Goal: Task Accomplishment & Management: Manage account settings

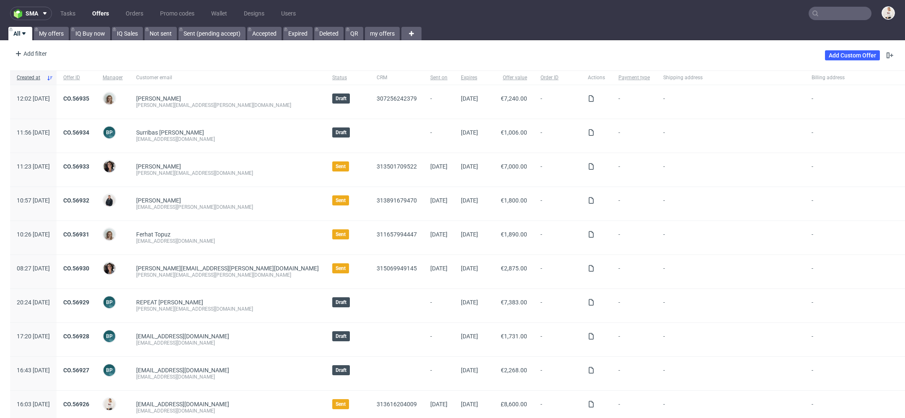
click at [856, 10] on input "text" at bounding box center [840, 13] width 63 height 13
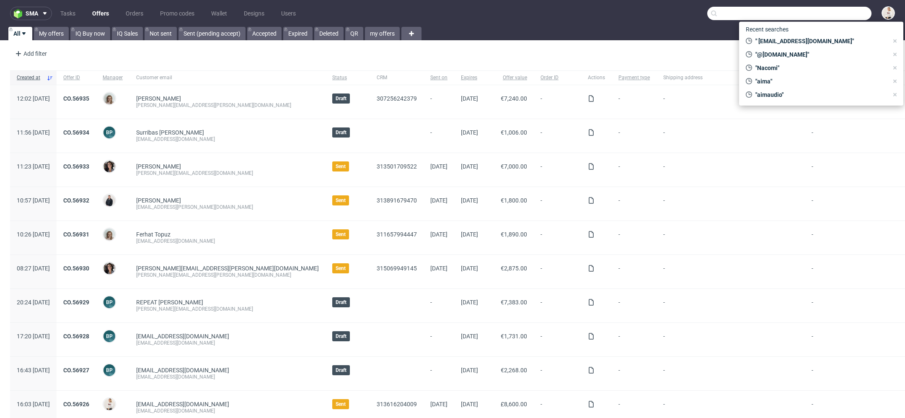
paste input "Hello Dawid, I hope you’re doing well. I wanted to follow up as I haven’t recei…"
type input "Hello Dawid, I hope you’re doing well. I wanted to follow up as I haven’t recei…"
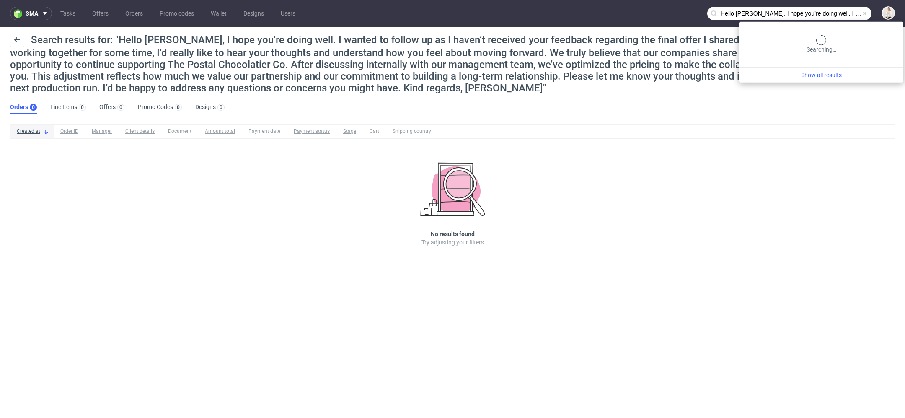
click at [832, 13] on input "Hello Dawid, I hope you’re doing well. I wanted to follow up as I haven’t recei…" at bounding box center [789, 13] width 164 height 13
click at [832, 17] on input "Hello Dawid, I hope you’re doing well. I wanted to follow up as I haven’t recei…" at bounding box center [789, 13] width 164 height 13
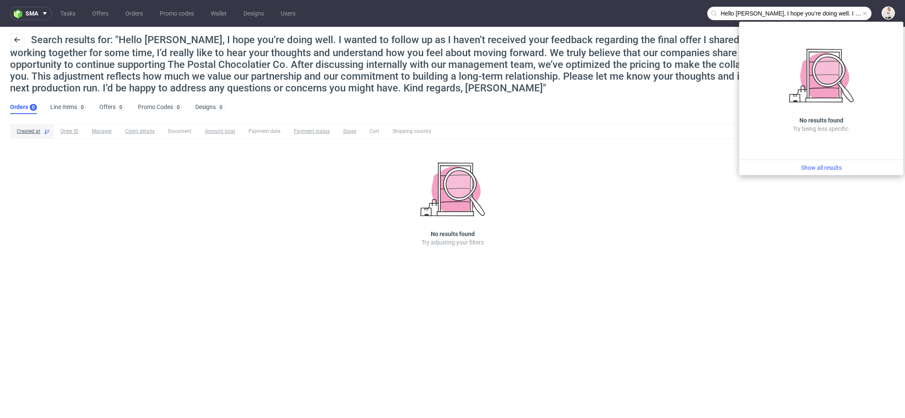
click at [818, 13] on input "Hello Dawid, I hope you’re doing well. I wanted to follow up as I haven’t recei…" at bounding box center [789, 13] width 164 height 13
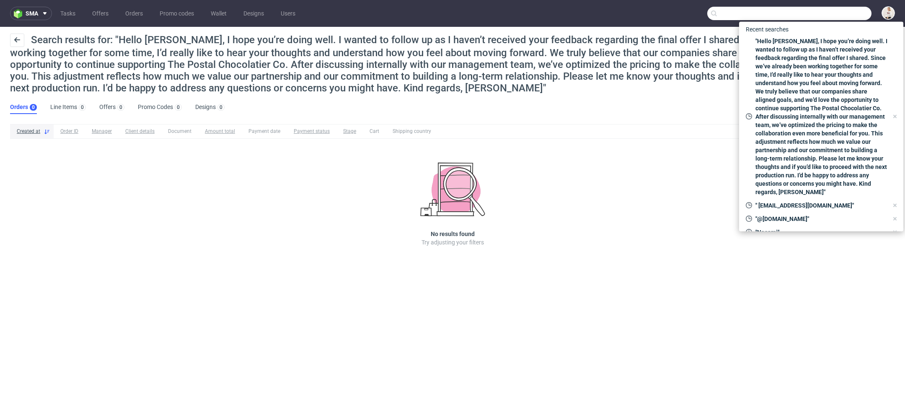
paste input "david20102011@live.com"
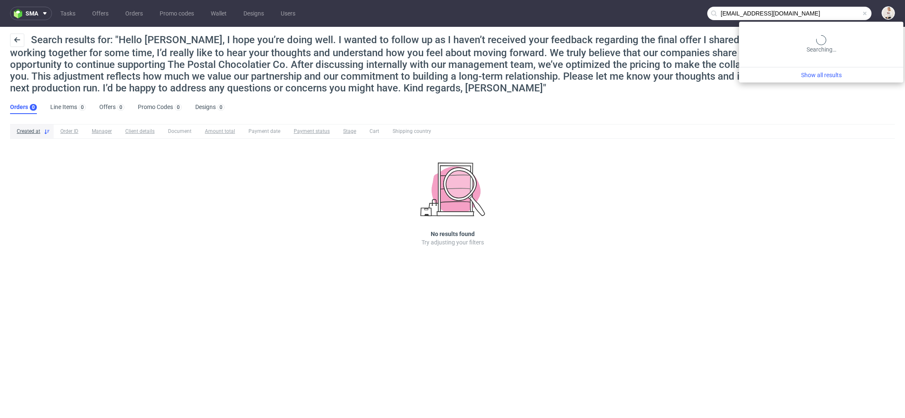
type input "david20102011@live.com"
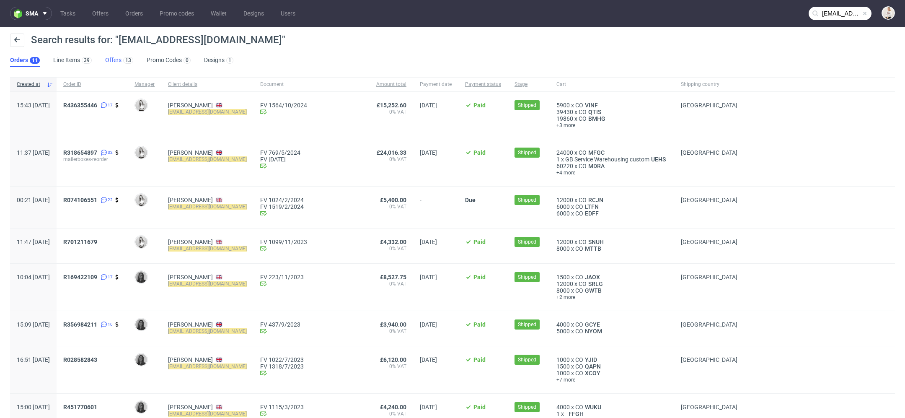
click at [112, 63] on link "Offers 13" at bounding box center [119, 60] width 28 height 13
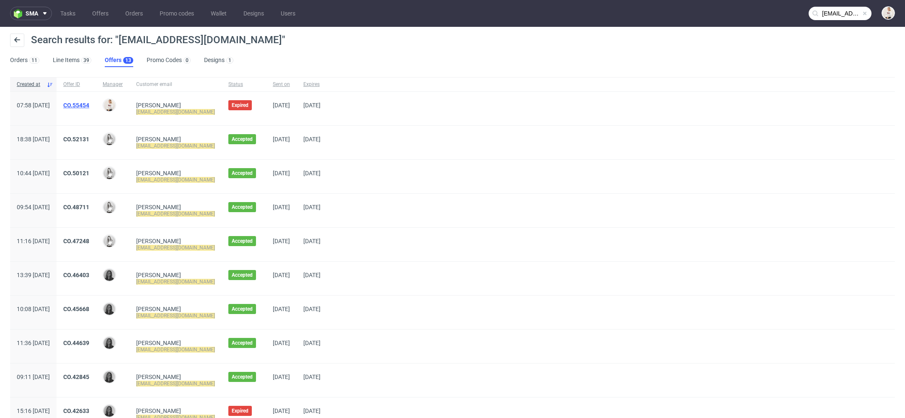
click at [89, 106] on link "CO.55454" at bounding box center [76, 105] width 26 height 7
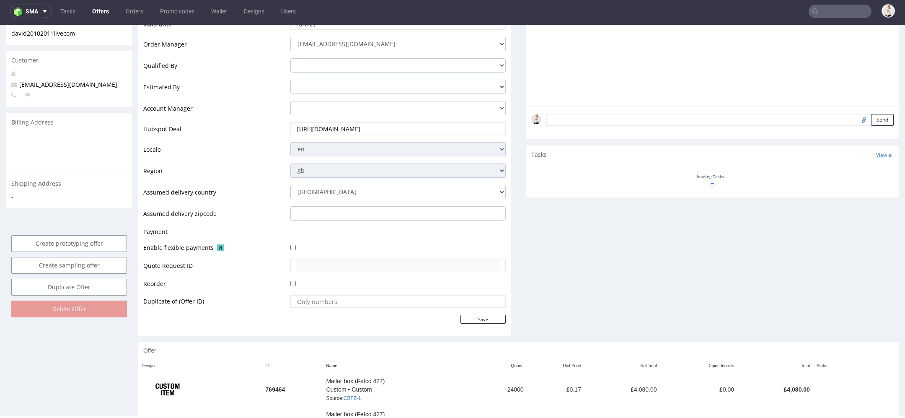
scroll to position [413, 0]
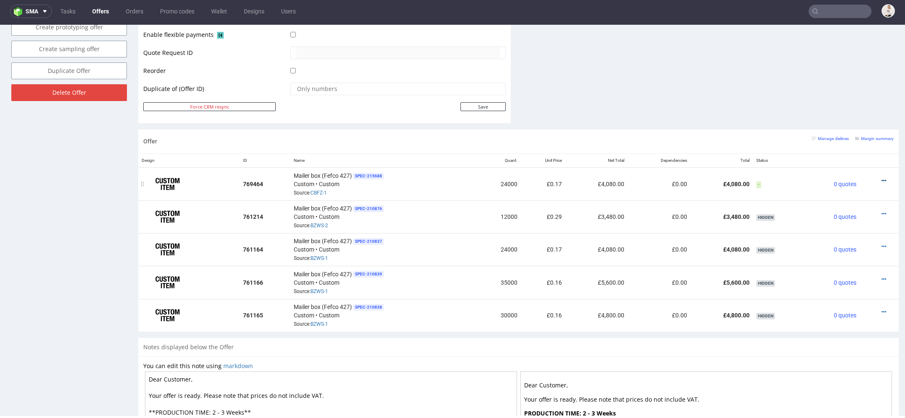
click at [882, 178] on icon at bounding box center [884, 181] width 5 height 6
click at [848, 164] on span "View cost details" at bounding box center [848, 162] width 63 height 8
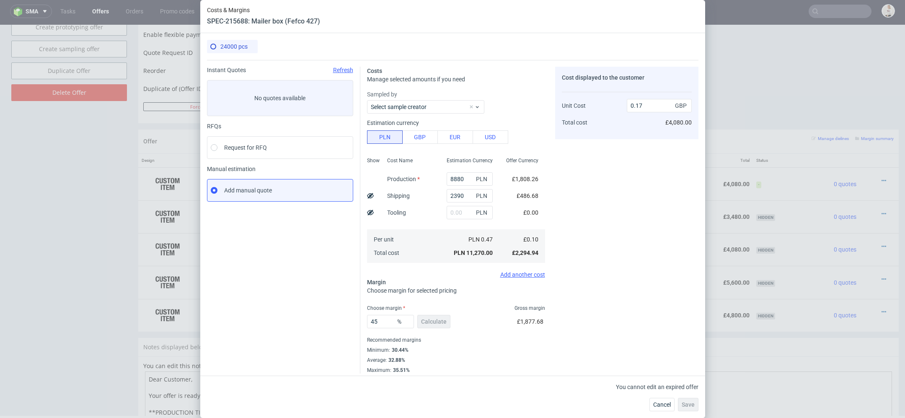
scroll to position [4, 0]
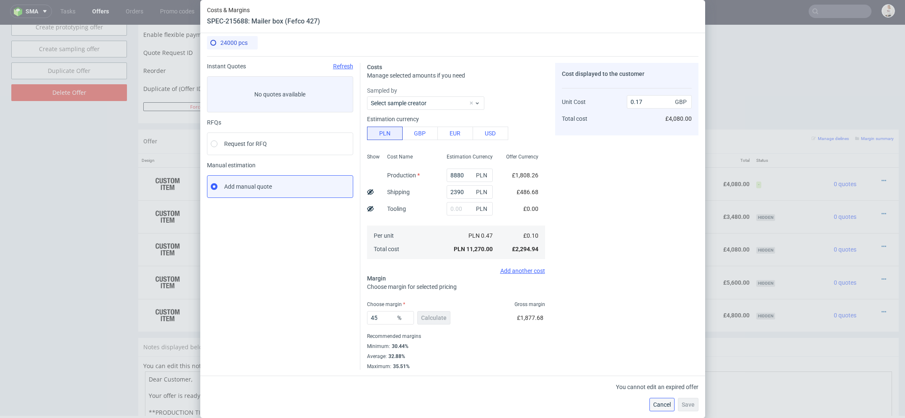
click at [663, 402] on span "Cancel" at bounding box center [662, 404] width 18 height 6
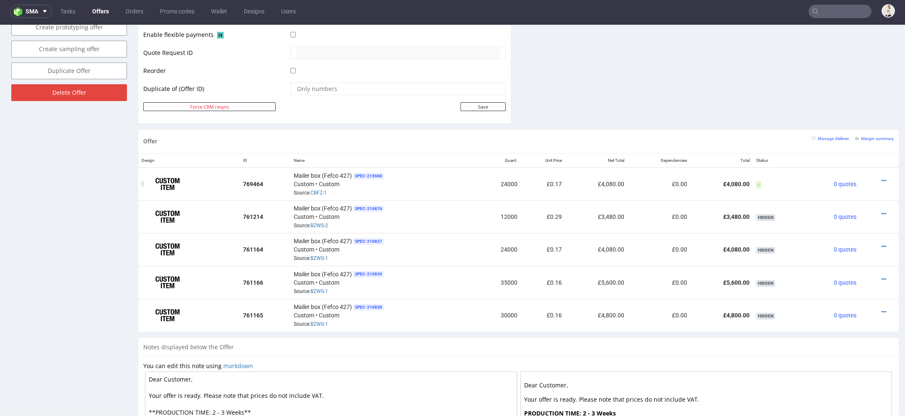
scroll to position [0, 0]
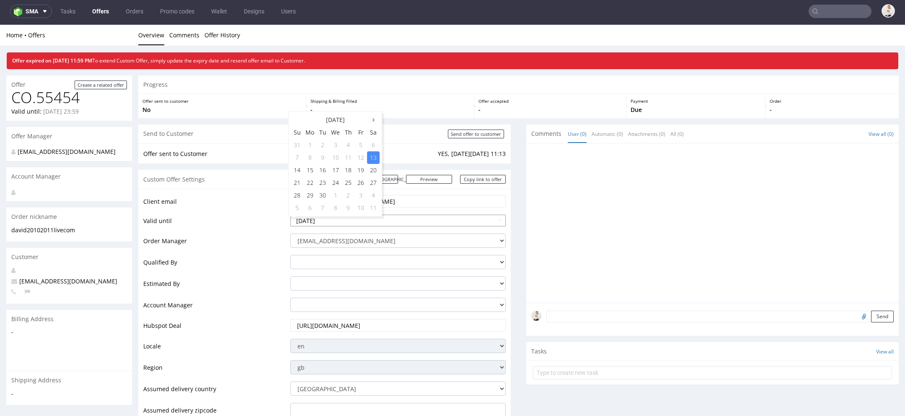
click at [365, 217] on input "2025-09-13" at bounding box center [397, 221] width 215 height 12
click at [326, 192] on td "30" at bounding box center [322, 195] width 13 height 13
type input "2025-09-30"
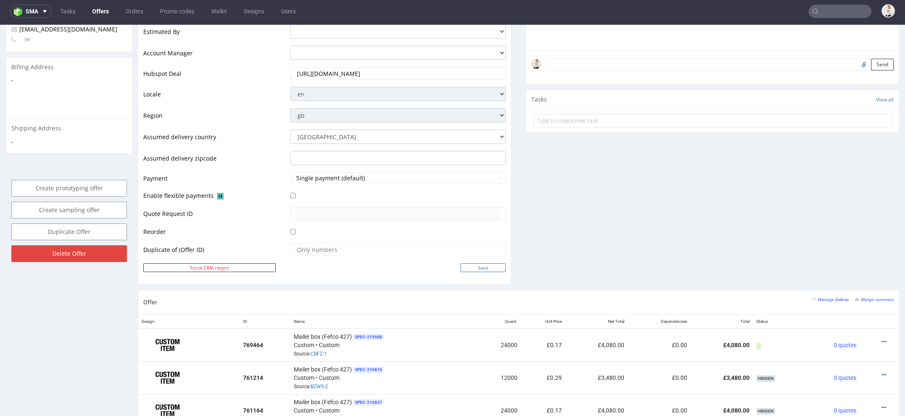
click at [495, 263] on input "Save" at bounding box center [483, 267] width 45 height 9
type input "In progress..."
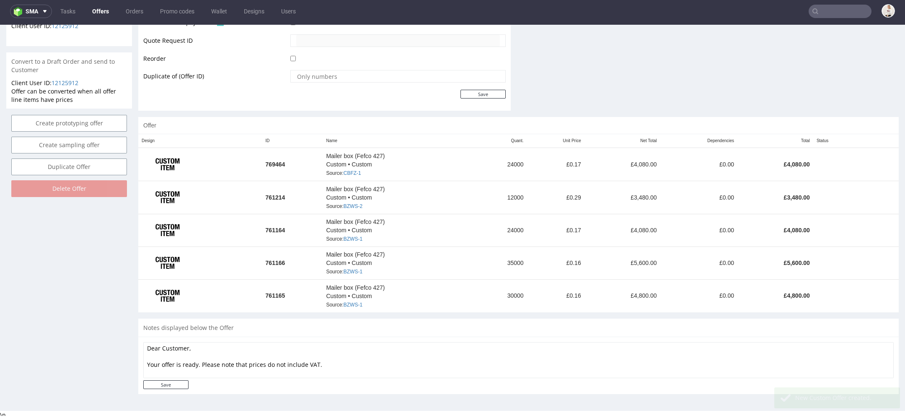
scroll to position [404, 0]
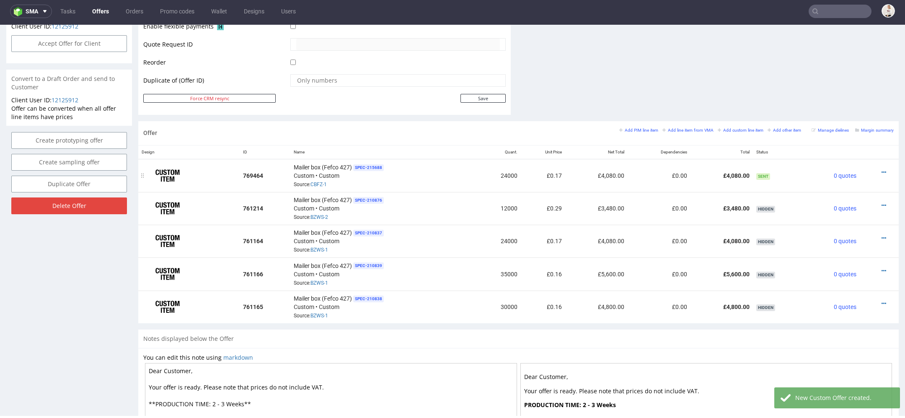
click at [876, 170] on div at bounding box center [876, 172] width 27 height 8
click at [882, 170] on icon at bounding box center [884, 172] width 5 height 6
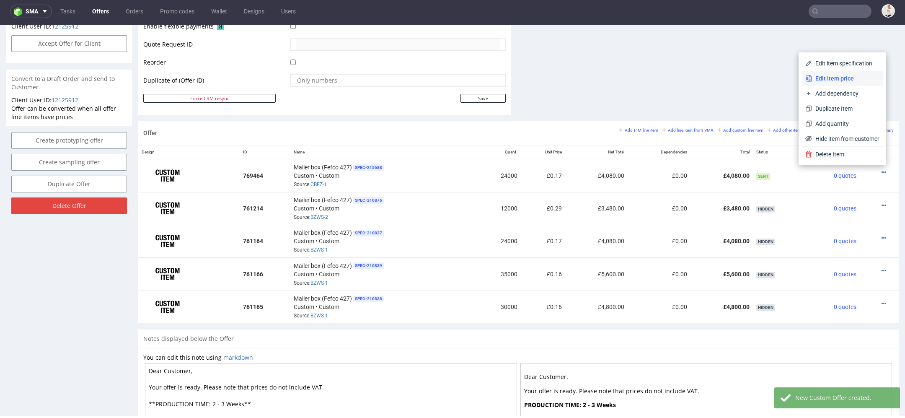
click at [842, 78] on span "Edit item price" at bounding box center [845, 78] width 67 height 8
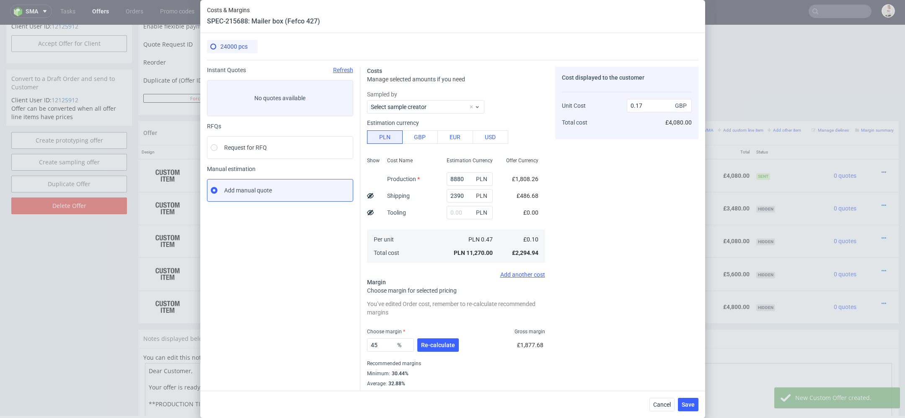
scroll to position [12, 0]
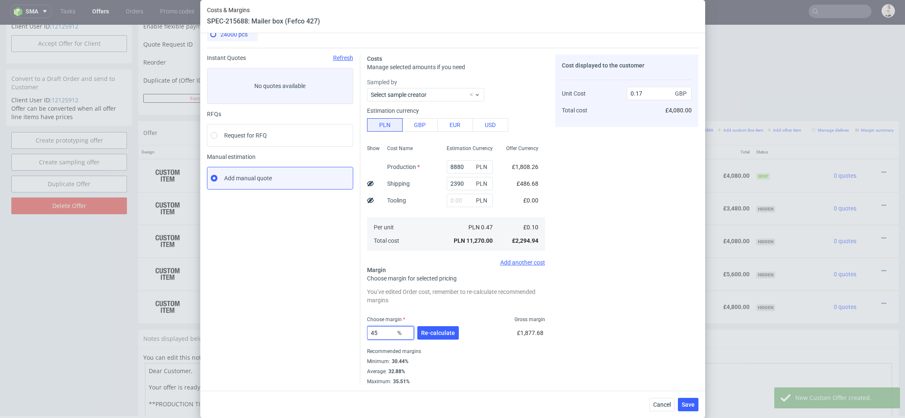
drag, startPoint x: 382, startPoint y: 334, endPoint x: 294, endPoint y: 332, distance: 88.0
click at [294, 332] on div "Instant Quotes Refresh No quotes available RFQs Request for RFQ Manual estimati…" at bounding box center [453, 216] width 492 height 337
type input "25"
type input "0.13"
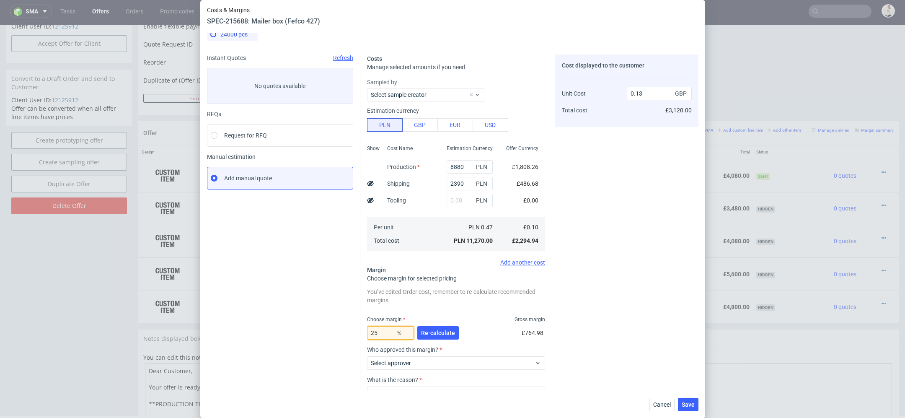
type input "25"
click at [657, 316] on div "Cost displayed to the customer Unit Cost Total cost 0.13 GBP £3,120.00" at bounding box center [626, 249] width 143 height 391
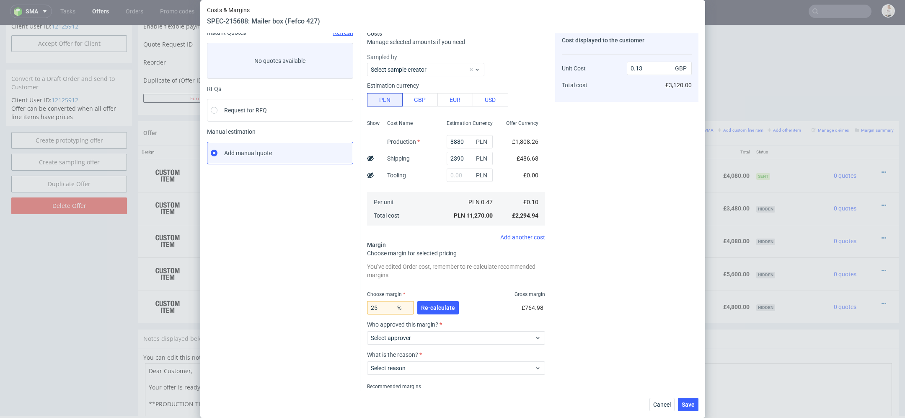
scroll to position [39, 0]
click at [416, 334] on span "Select approver" at bounding box center [453, 336] width 164 height 8
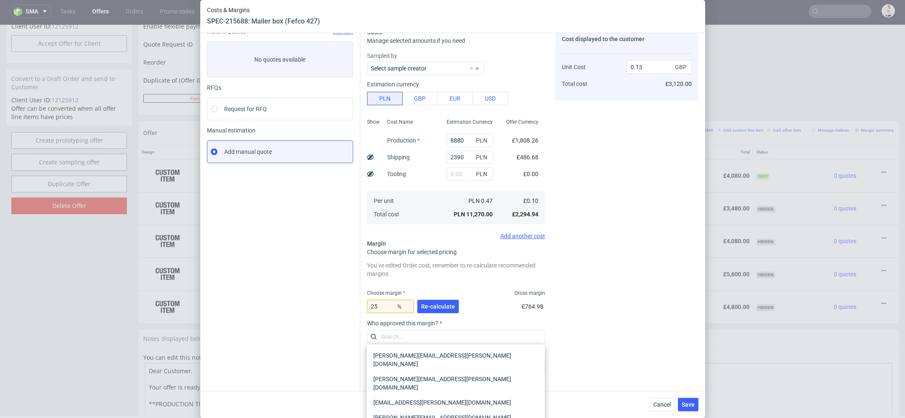
scroll to position [72, 0]
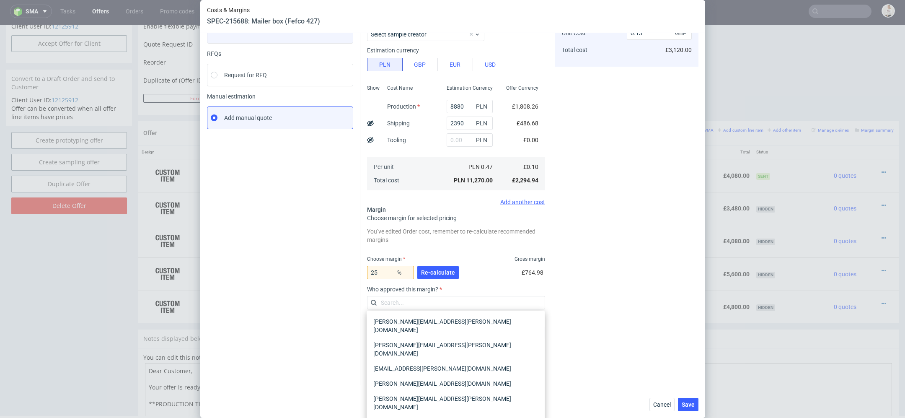
click at [583, 272] on div "Cost displayed to the customer Unit Cost Total cost 0.13 GBP £3,120.00" at bounding box center [626, 189] width 143 height 391
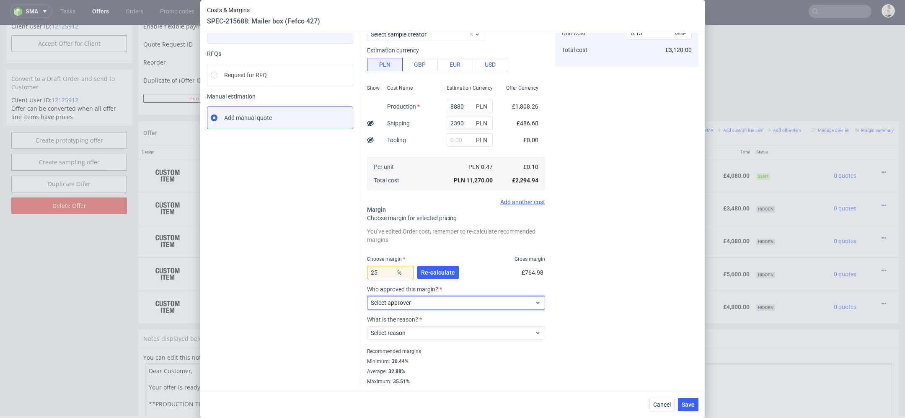
click at [459, 302] on span "Select approver" at bounding box center [453, 302] width 164 height 8
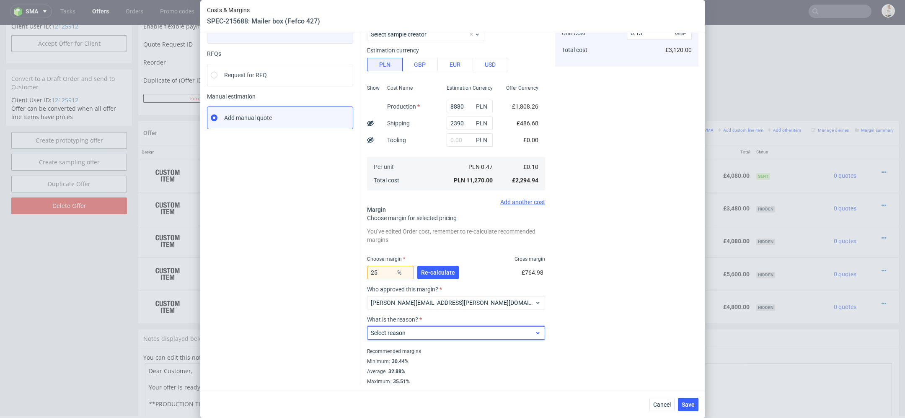
click at [427, 339] on div "Select reason" at bounding box center [456, 332] width 178 height 13
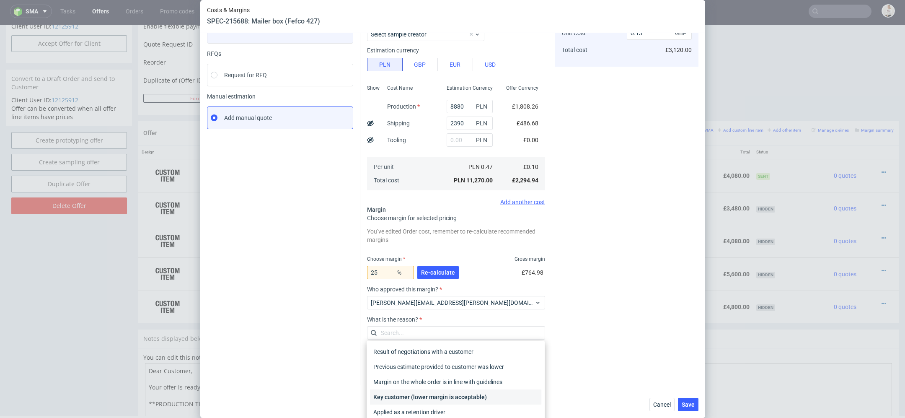
click at [438, 393] on div "Key customer (lower margin is acceptable)" at bounding box center [455, 396] width 171 height 15
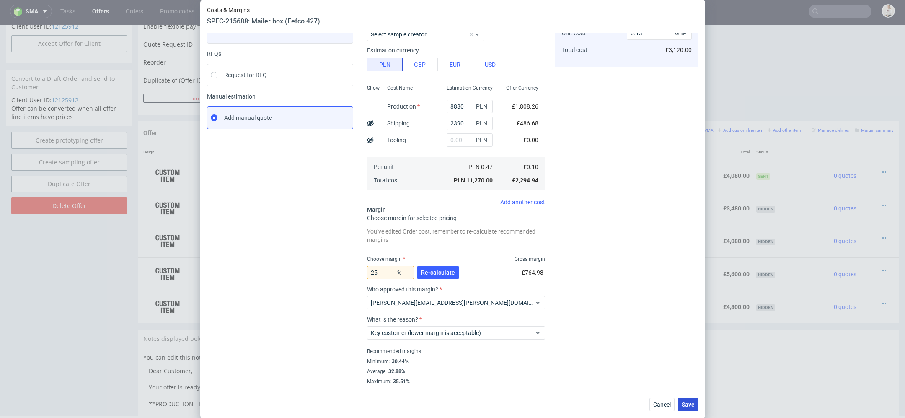
click at [690, 403] on span "Save" at bounding box center [688, 404] width 13 height 6
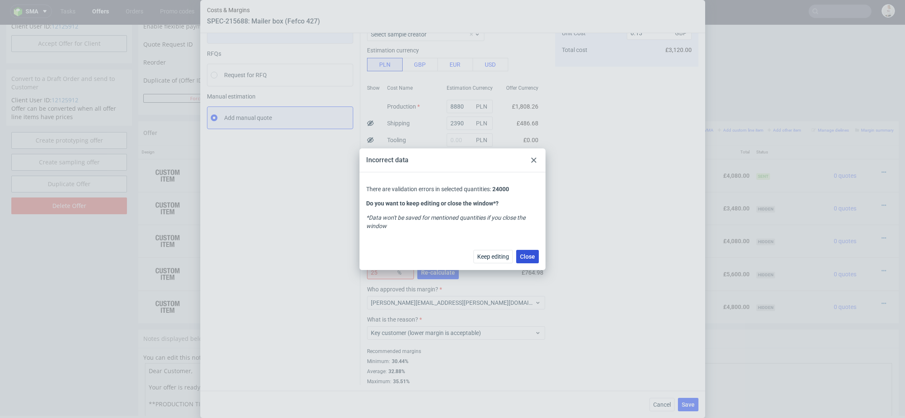
click at [526, 256] on span "Close" at bounding box center [527, 257] width 15 height 6
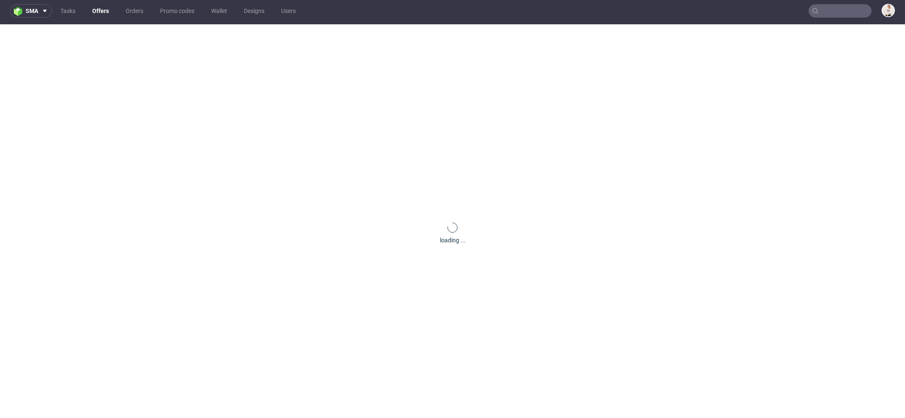
click at [438, 274] on div "loading ..." at bounding box center [452, 233] width 905 height 418
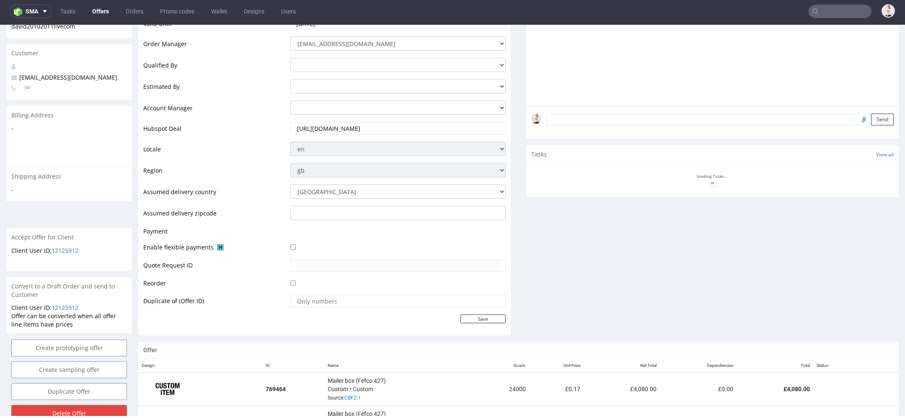
scroll to position [332, 0]
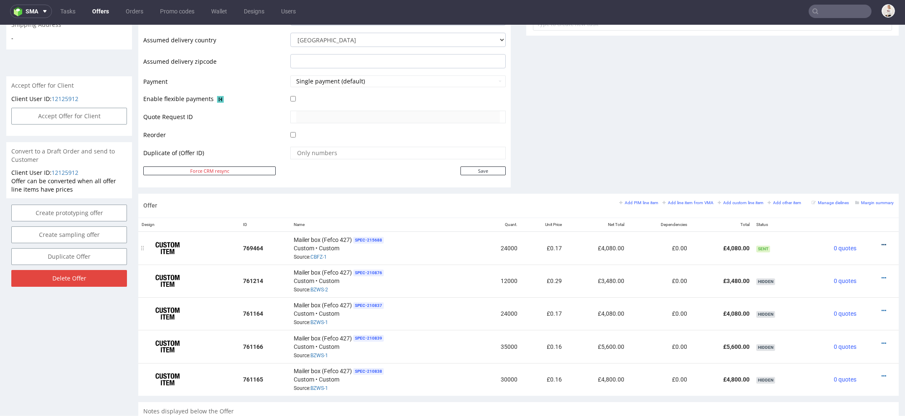
click at [882, 242] on icon at bounding box center [884, 245] width 5 height 6
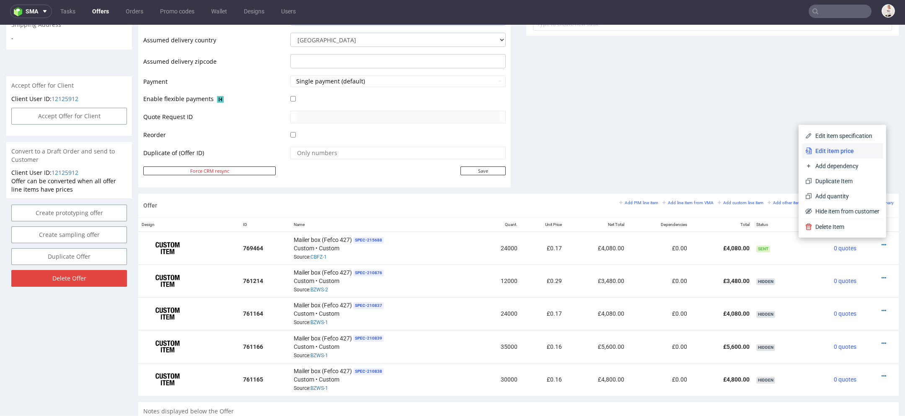
click at [837, 156] on li "Edit item price" at bounding box center [842, 150] width 81 height 15
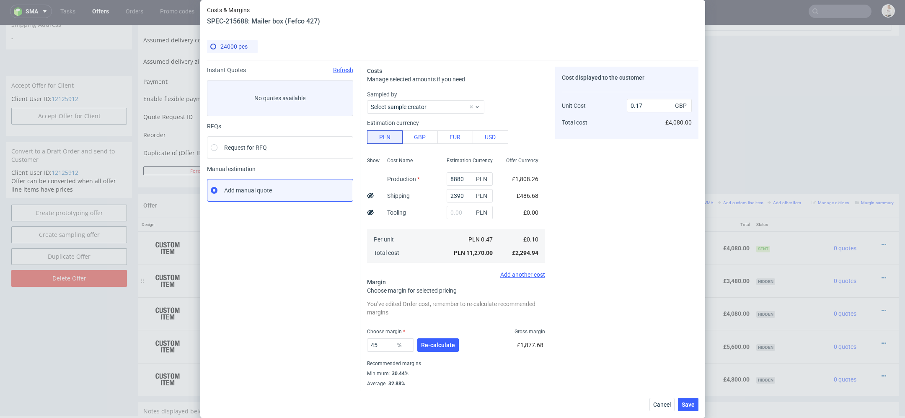
scroll to position [12, 0]
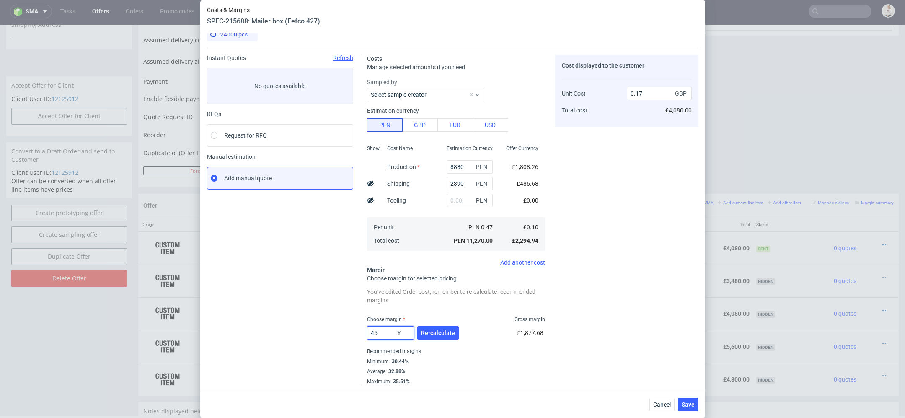
drag, startPoint x: 390, startPoint y: 336, endPoint x: 244, endPoint y: 336, distance: 145.4
click at [244, 336] on div "Instant Quotes Refresh No quotes available RFQs Request for RFQ Manual estimati…" at bounding box center [453, 216] width 492 height 337
type input "4525"
type input "0"
drag, startPoint x: 388, startPoint y: 331, endPoint x: 280, endPoint y: 328, distance: 107.7
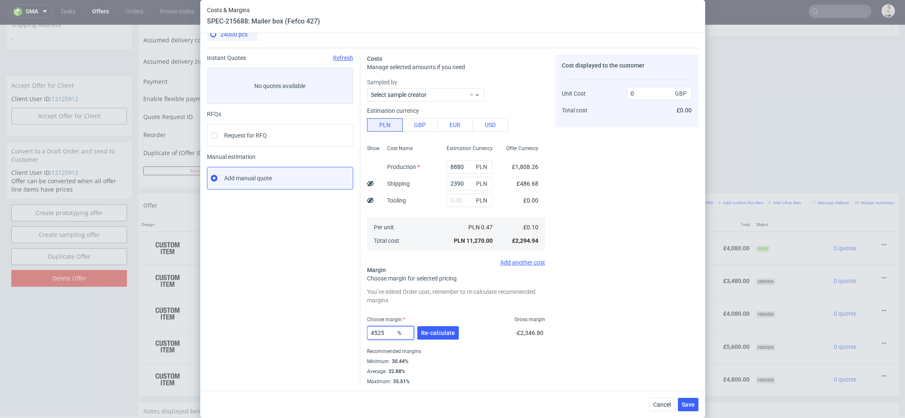
click at [280, 328] on div "Instant Quotes Refresh No quotes available RFQs Request for RFQ Manual estimati…" at bounding box center [453, 216] width 492 height 337
type input "25"
type input "0.13"
type input "25"
click at [449, 336] on button "Re-calculate" at bounding box center [437, 332] width 41 height 13
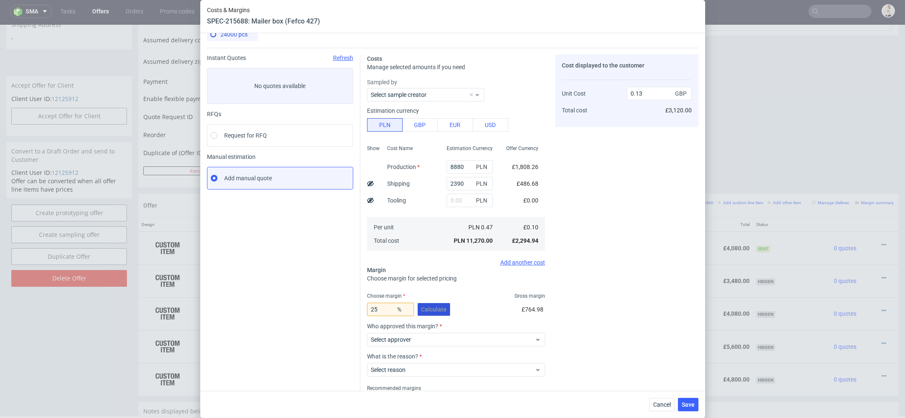
scroll to position [49, 0]
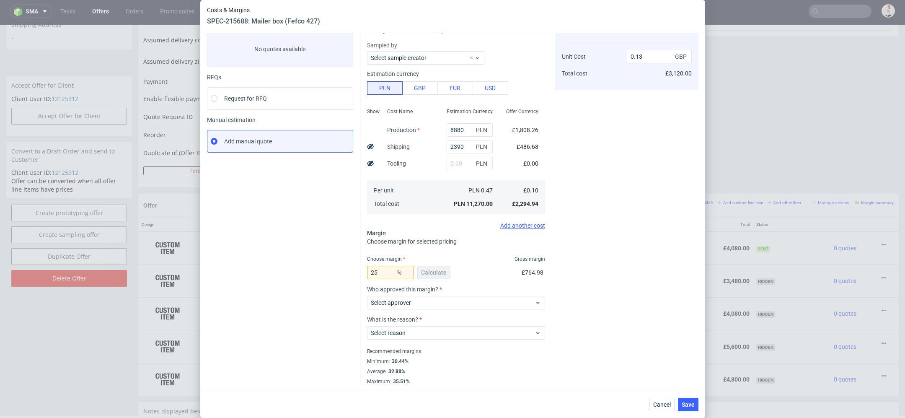
click at [424, 309] on div "Who approved this margin? Select approver" at bounding box center [456, 301] width 178 height 30
click at [413, 299] on span "Select approver" at bounding box center [453, 302] width 164 height 8
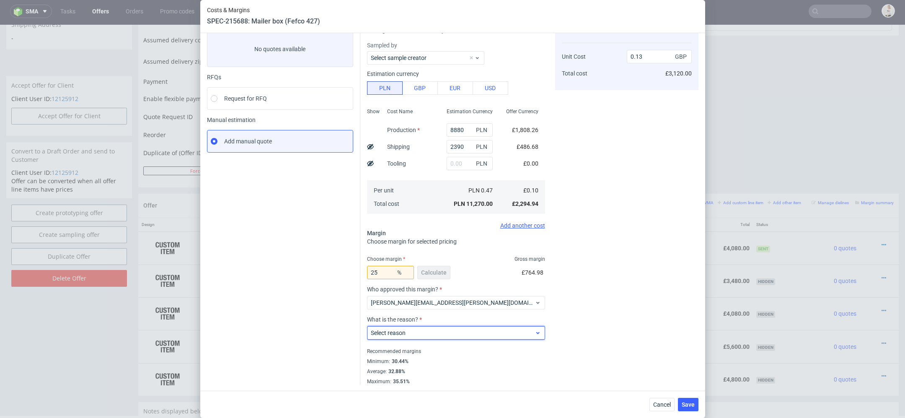
click at [407, 333] on span "Select reason" at bounding box center [453, 333] width 164 height 8
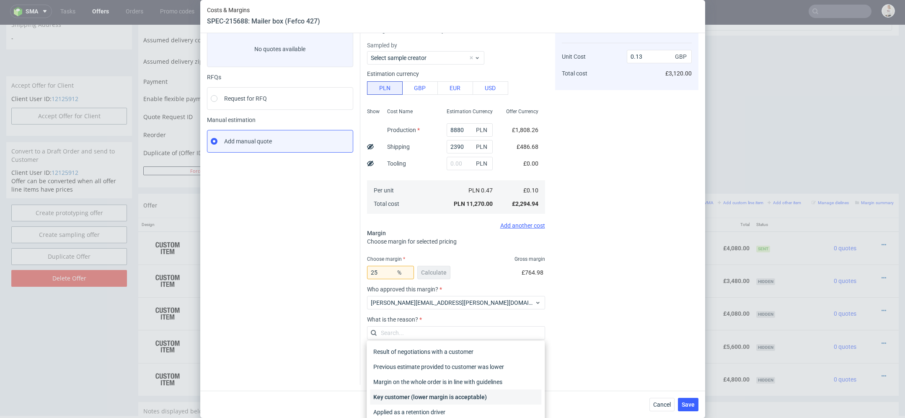
click at [456, 396] on div "Key customer (lower margin is acceptable)" at bounding box center [455, 396] width 171 height 15
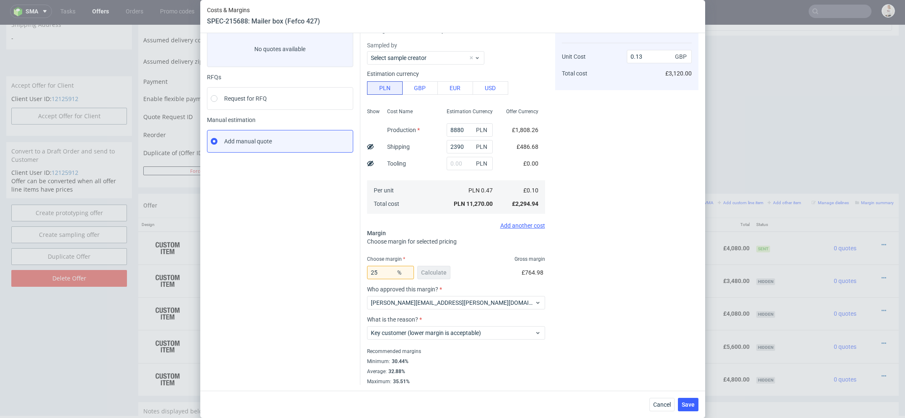
click at [675, 389] on div "24000 pcs Instant Quotes Refresh No quotes available RFQs Request for RFQ Manua…" at bounding box center [452, 211] width 505 height 357
click at [694, 408] on button "Save" at bounding box center [688, 404] width 21 height 13
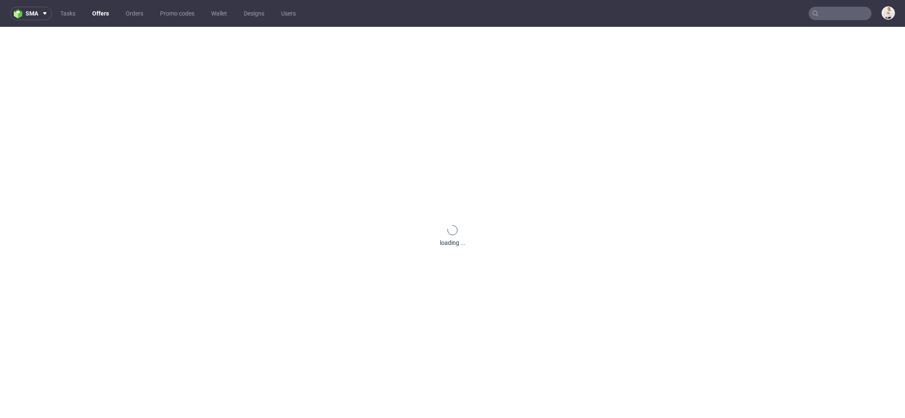
scroll to position [0, 0]
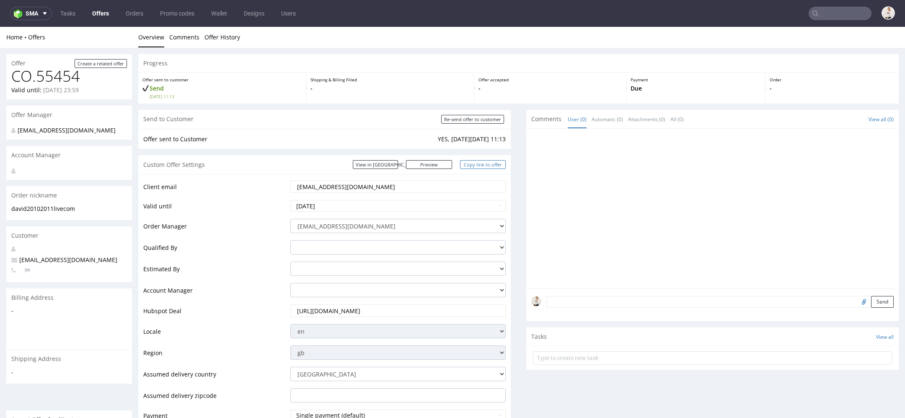
click at [490, 164] on link "Copy link to offer" at bounding box center [483, 164] width 46 height 9
click at [468, 113] on div "Send to Customer Re-send offer to customer" at bounding box center [324, 119] width 373 height 19
click at [468, 117] on input "Re-send offer to customer" at bounding box center [472, 119] width 63 height 9
type input "In progress..."
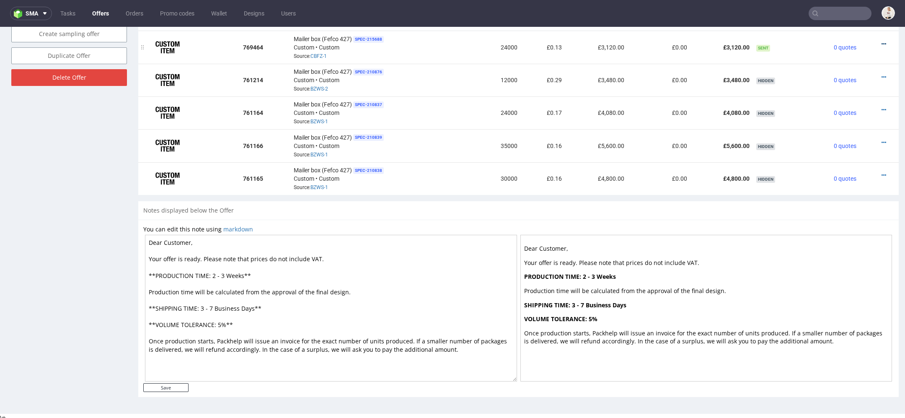
click at [882, 41] on icon at bounding box center [884, 44] width 5 height 6
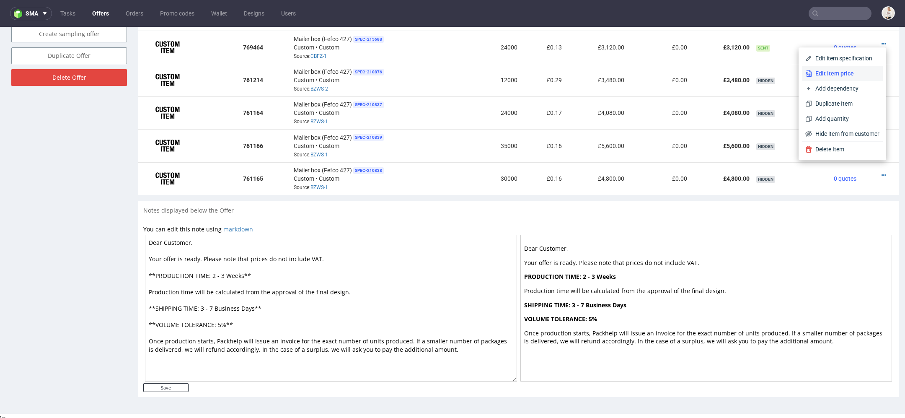
click at [847, 70] on span "Edit item price" at bounding box center [845, 73] width 67 height 8
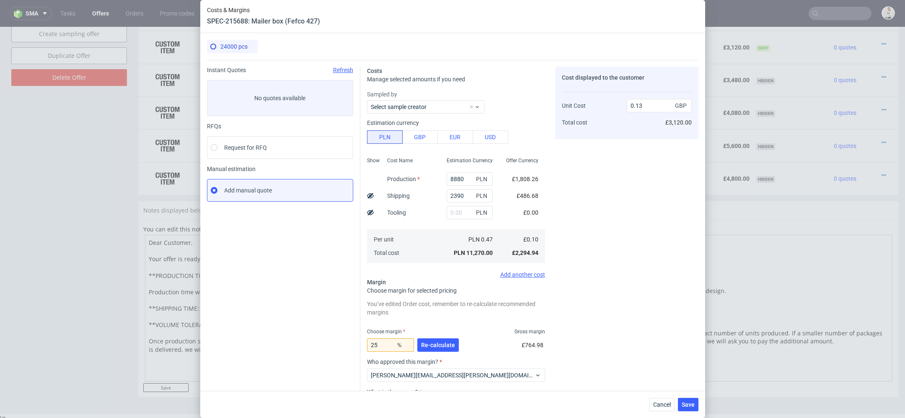
scroll to position [72, 0]
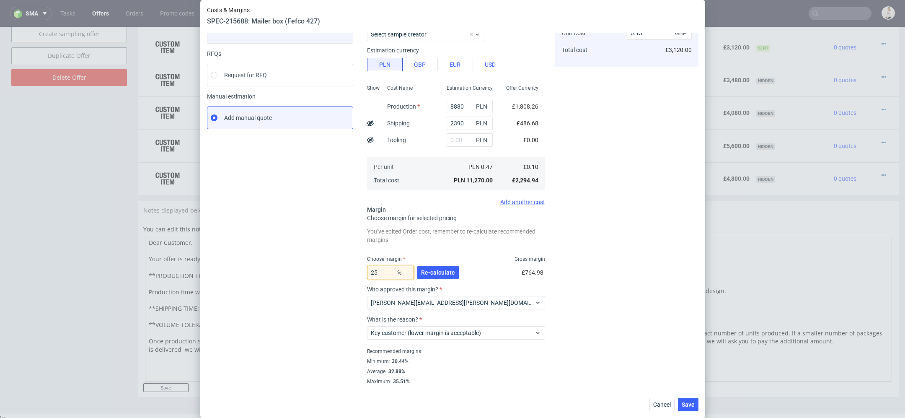
click at [384, 274] on input "25" at bounding box center [390, 272] width 47 height 13
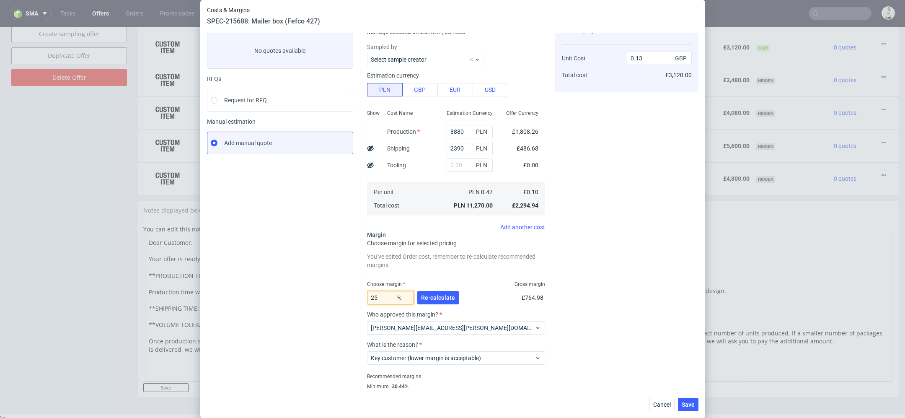
scroll to position [44, 0]
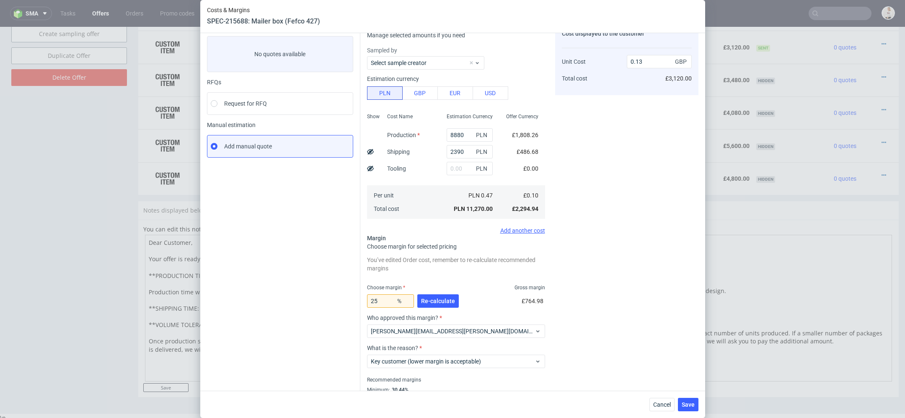
click at [633, 261] on div "Cost displayed to the customer Unit Cost Total cost 0.13 GBP £3,120.00" at bounding box center [626, 218] width 143 height 391
click at [384, 301] on input "25" at bounding box center [390, 300] width 47 height 13
type input "20"
type input "0.12"
click at [575, 249] on div "Cost displayed to the customer Unit Cost Total cost 0.12 GBP £2,880.00" at bounding box center [626, 218] width 143 height 391
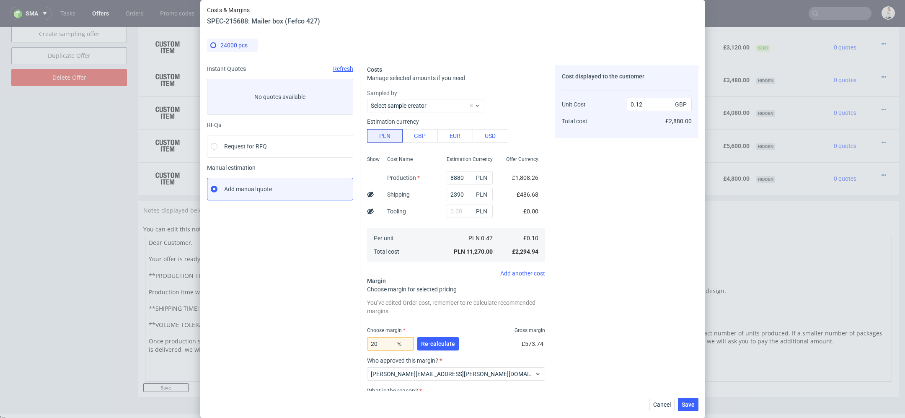
scroll to position [0, 0]
click at [387, 349] on input "20" at bounding box center [390, 344] width 47 height 13
type input "24"
type input "0.13"
type input "23"
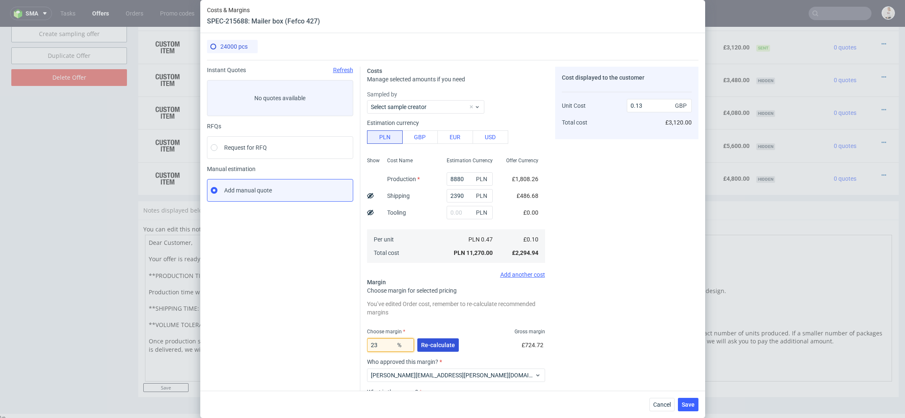
type input "0.12"
type input "23"
click at [608, 292] on div "Cost displayed to the customer Unit Cost Total cost 0.12 GBP £2,880.00" at bounding box center [626, 262] width 143 height 391
click at [683, 404] on span "Save" at bounding box center [688, 404] width 13 height 6
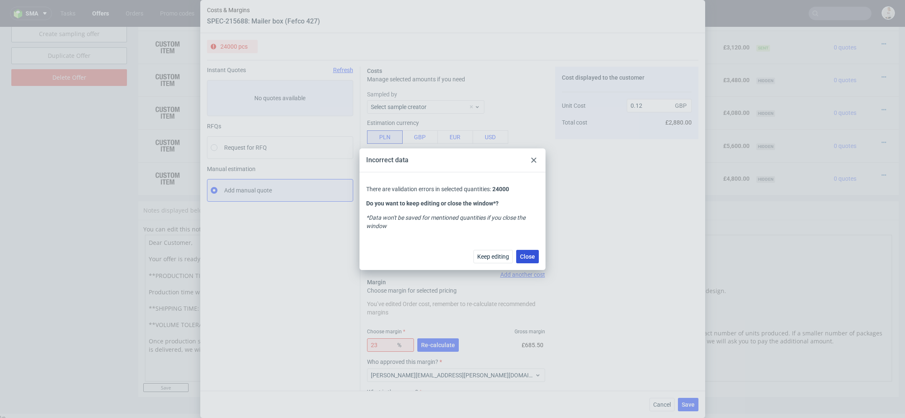
click at [533, 254] on span "Close" at bounding box center [527, 257] width 15 height 6
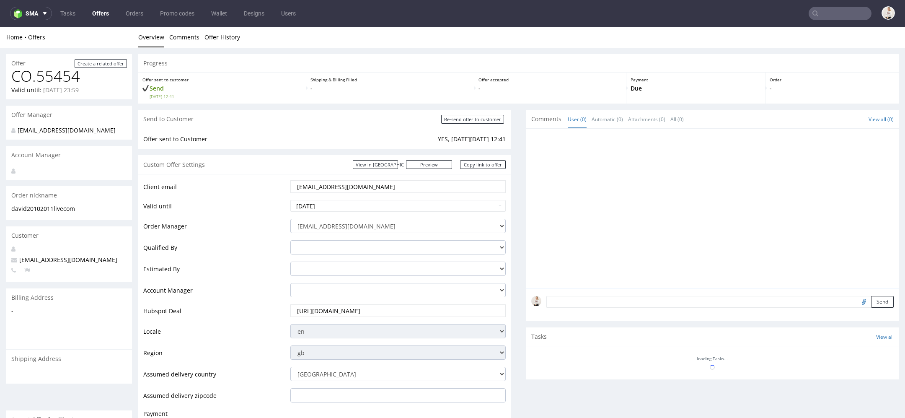
scroll to position [217, 0]
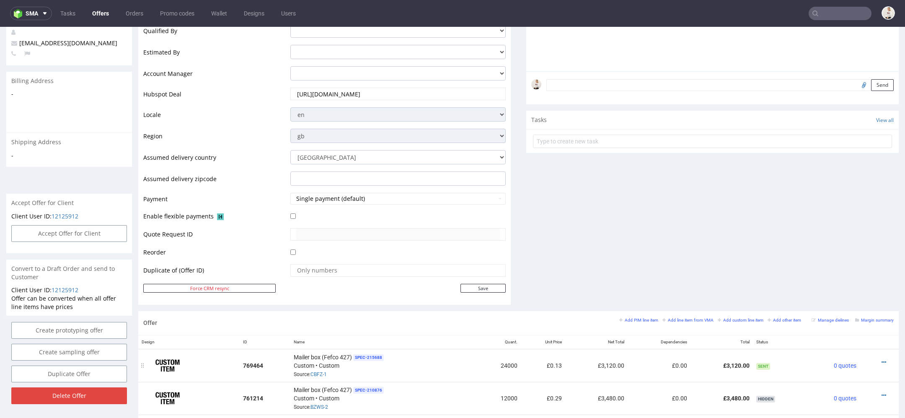
click at [870, 359] on div at bounding box center [876, 362] width 27 height 8
click at [882, 359] on icon at bounding box center [884, 362] width 5 height 6
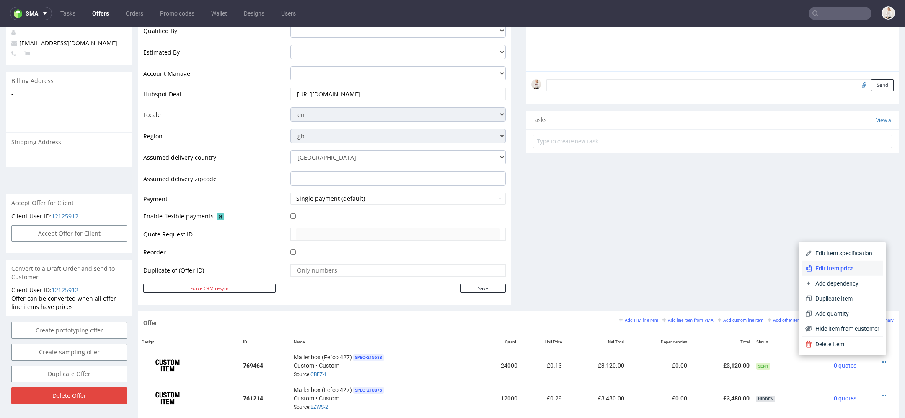
click at [835, 272] on span "Edit item price" at bounding box center [845, 268] width 67 height 8
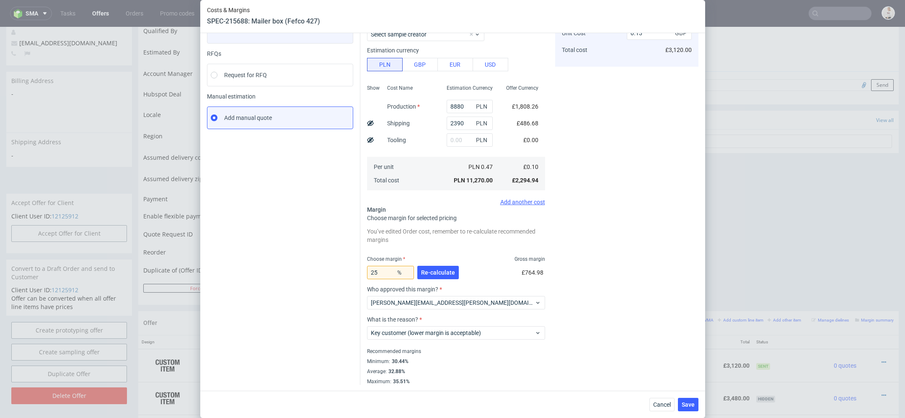
scroll to position [0, 0]
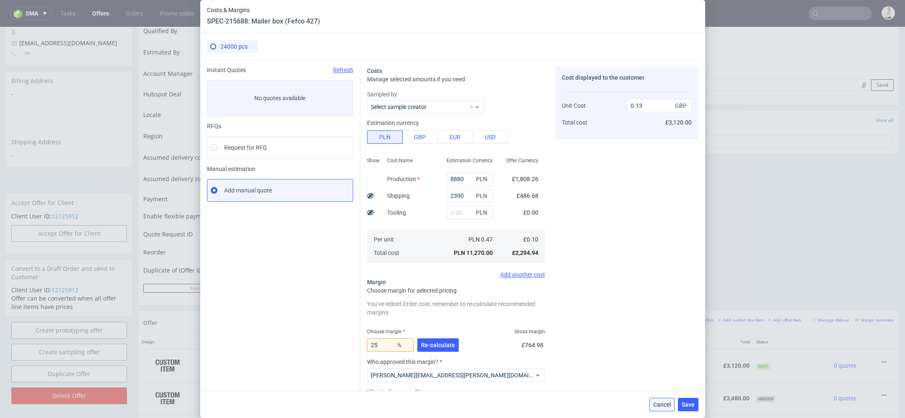
click at [660, 403] on span "Cancel" at bounding box center [662, 404] width 18 height 6
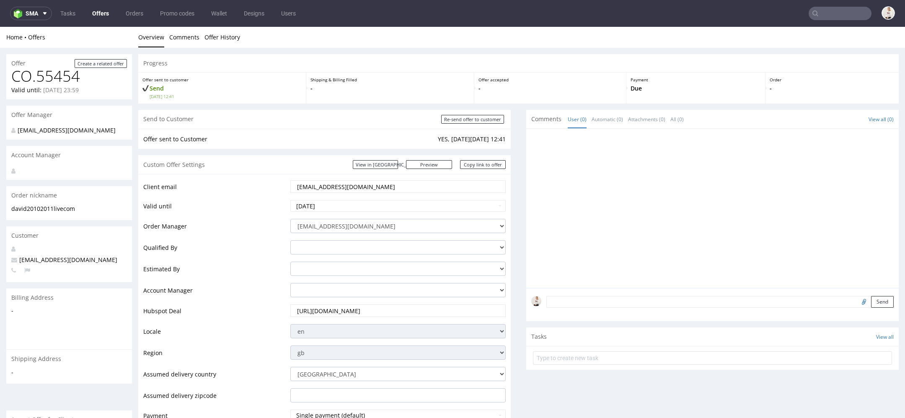
click at [96, 18] on link "Offers" at bounding box center [100, 13] width 27 height 13
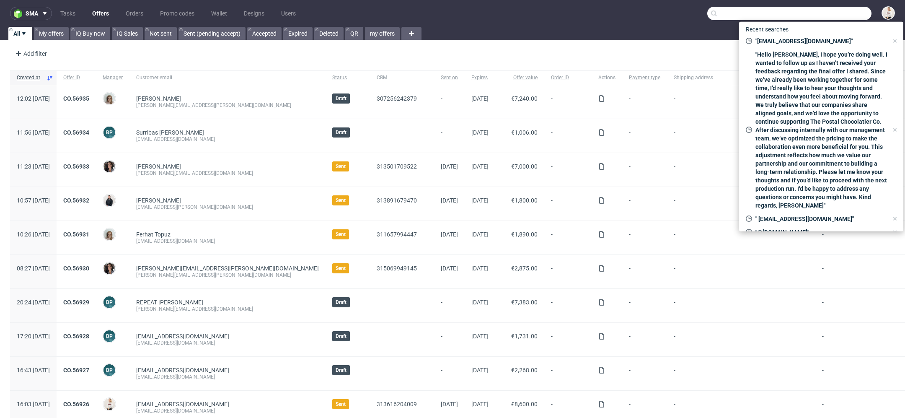
click at [829, 11] on input "text" at bounding box center [789, 13] width 164 height 13
paste input "[EMAIL_ADDRESS][DOMAIN_NAME]"
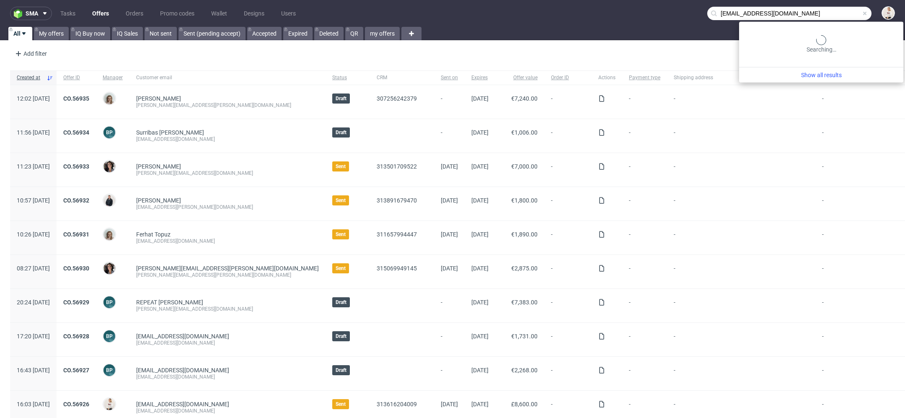
type input "[EMAIL_ADDRESS][DOMAIN_NAME]"
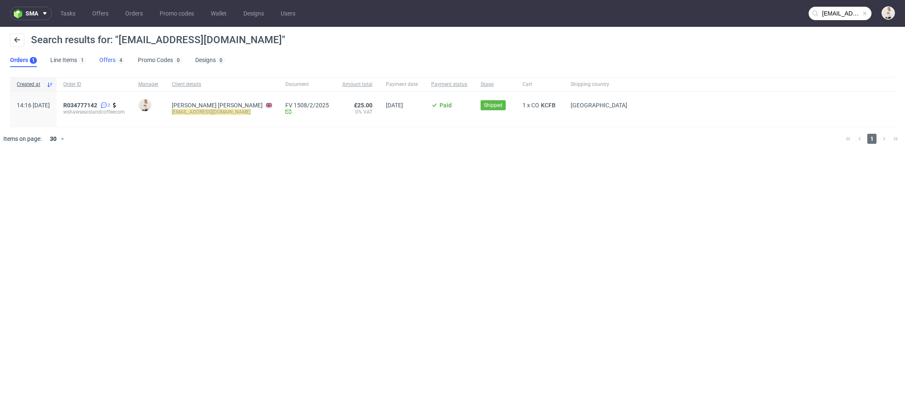
click at [104, 59] on link "Offers 4" at bounding box center [111, 60] width 25 height 13
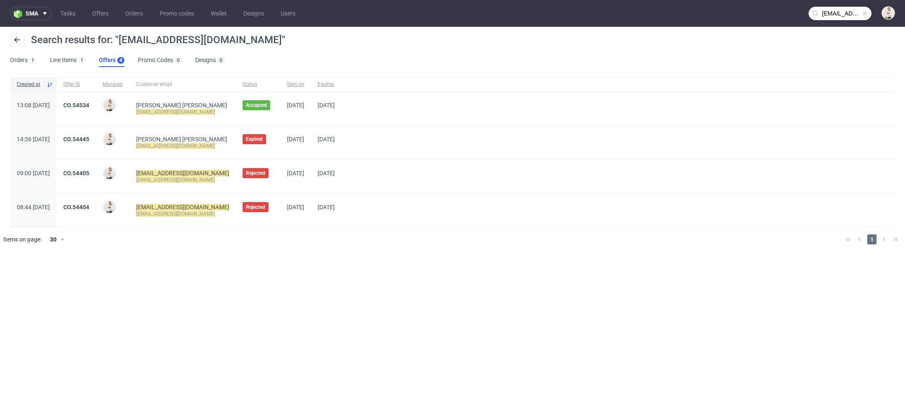
click at [101, 5] on nav "sma Tasks Offers Orders Promo codes Wallet Designs Users wshaw@seaislandcoffee.…" at bounding box center [452, 13] width 905 height 27
click at [107, 16] on link "Offers" at bounding box center [100, 13] width 26 height 13
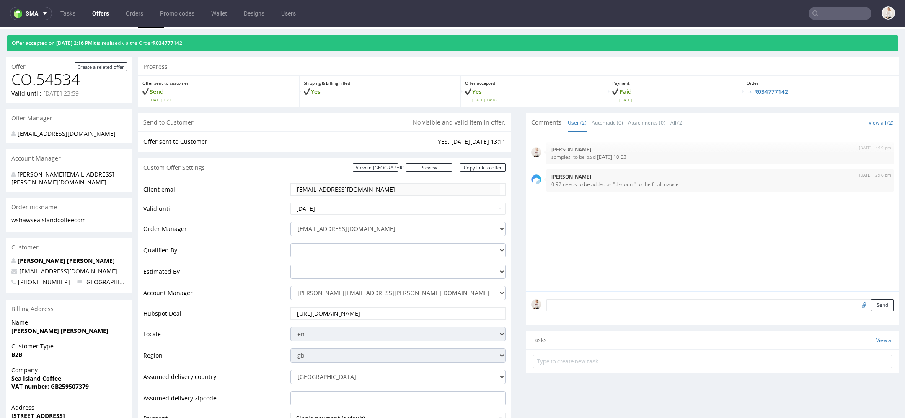
scroll to position [20, 0]
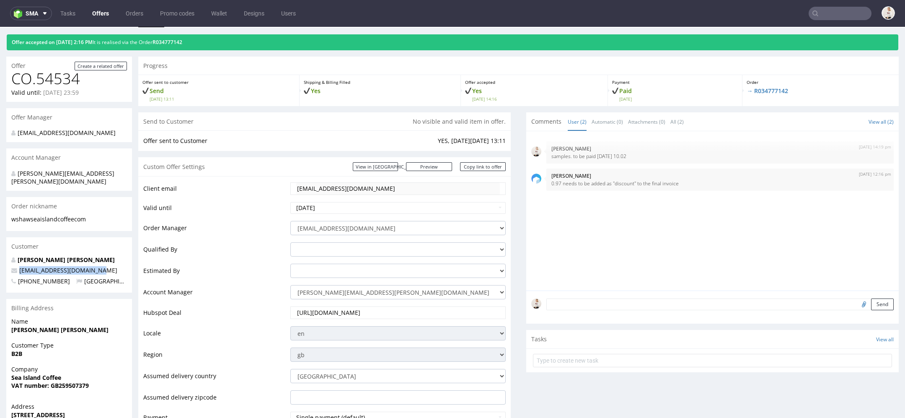
drag, startPoint x: 111, startPoint y: 265, endPoint x: 19, endPoint y: 264, distance: 92.2
click at [19, 266] on p "[EMAIL_ADDRESS][DOMAIN_NAME]" at bounding box center [69, 270] width 116 height 8
copy span "wshaw@seaislandcoffee.com"
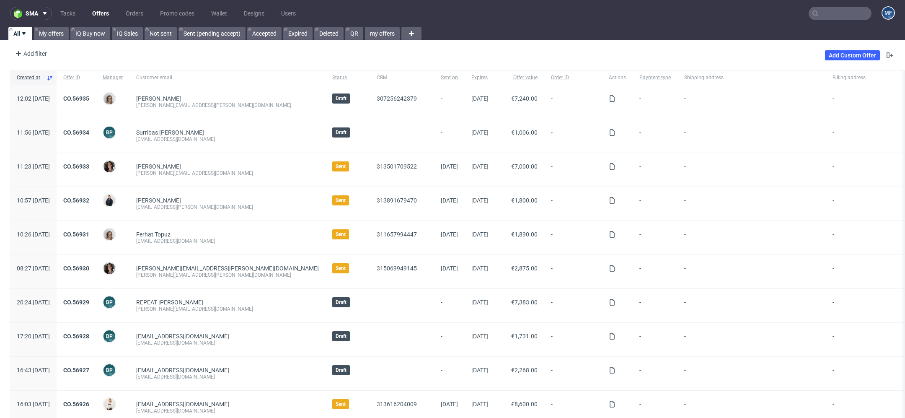
click at [95, 17] on link "Offers" at bounding box center [100, 13] width 27 height 13
